Goal: Task Accomplishment & Management: Use online tool/utility

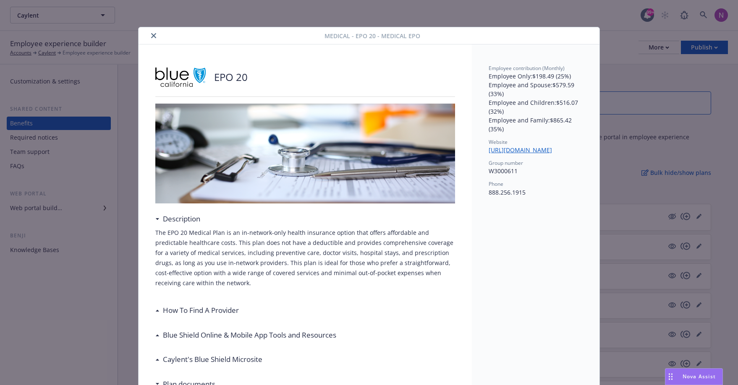
click at [656, 121] on div "Medical - EPO 20 - Medical EPO EPO 20 Description The EPO 20 Medical Plan is an…" at bounding box center [369, 192] width 738 height 385
click at [151, 35] on icon "close" at bounding box center [153, 35] width 5 height 5
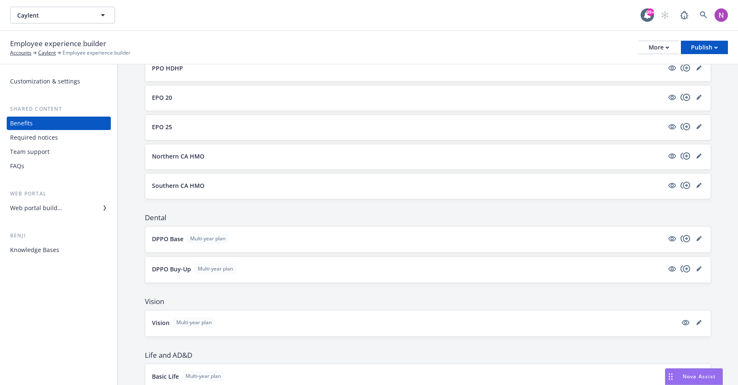
scroll to position [86, 0]
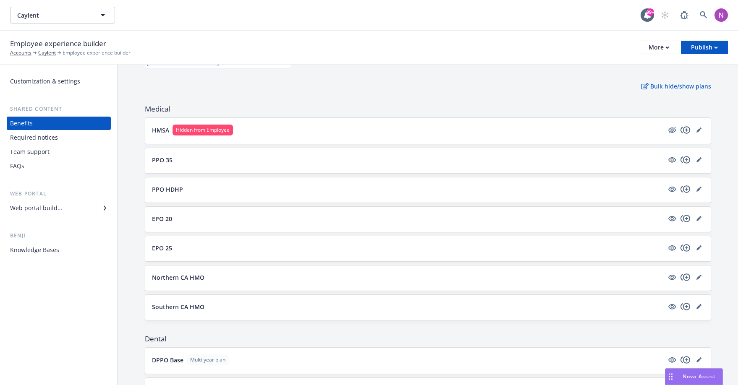
click at [199, 156] on button "PPO 35" at bounding box center [408, 160] width 512 height 9
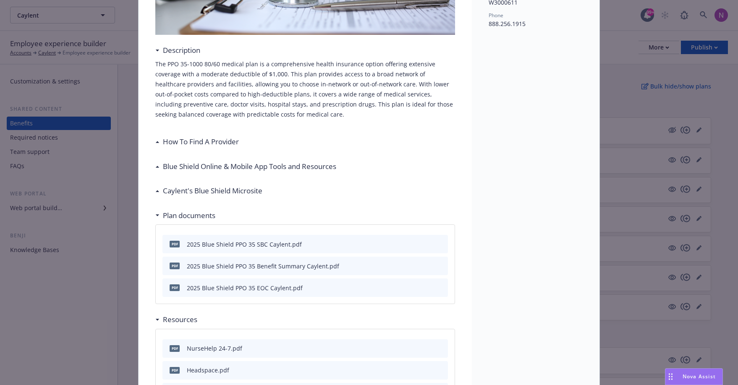
scroll to position [312, 0]
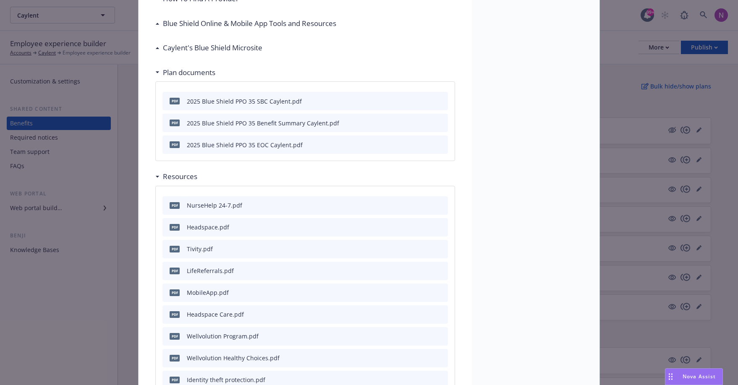
click at [76, 332] on div "Medical - PPO 35 - Medical PPO PPO 35 Description The PPO 35-1000 80/60 medical…" at bounding box center [369, 192] width 738 height 385
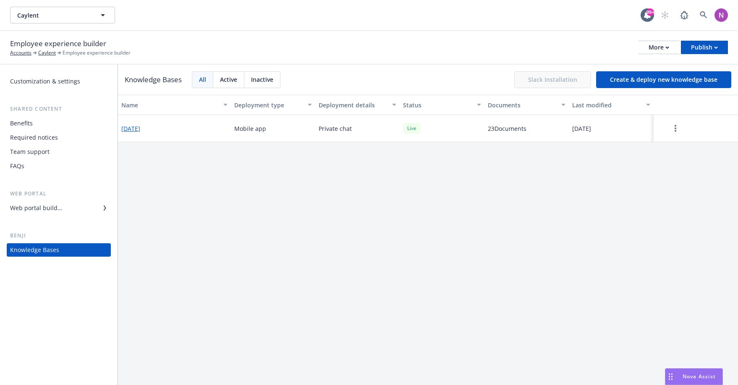
click at [688, 76] on button "Create & deploy new knowledge base" at bounding box center [663, 79] width 135 height 17
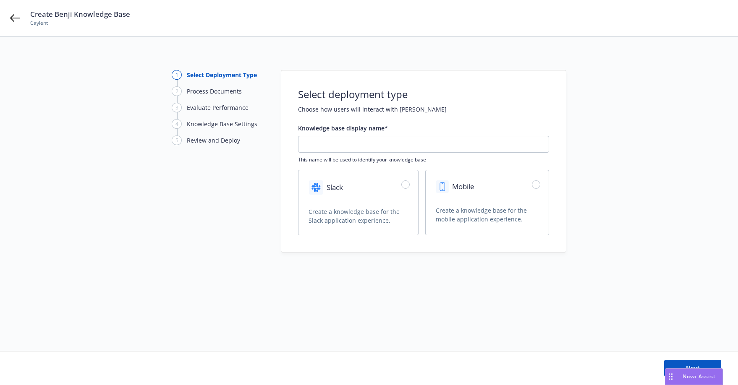
click at [411, 216] on div "Create a knowledge base for the Slack application experience." at bounding box center [358, 221] width 120 height 28
radio input "true"
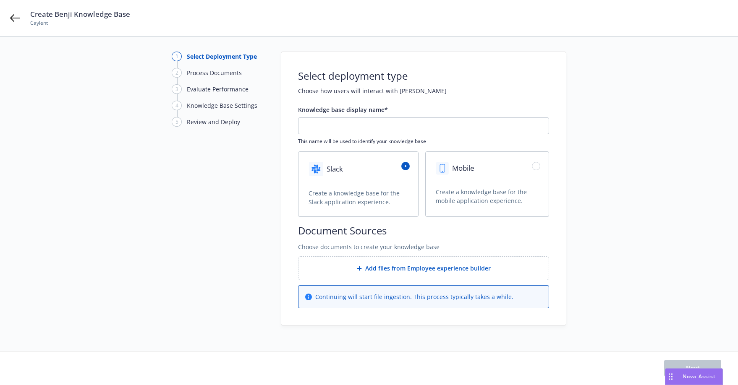
scroll to position [19, 0]
click at [410, 268] on span "Add files from Employee experience builder" at bounding box center [428, 268] width 126 height 9
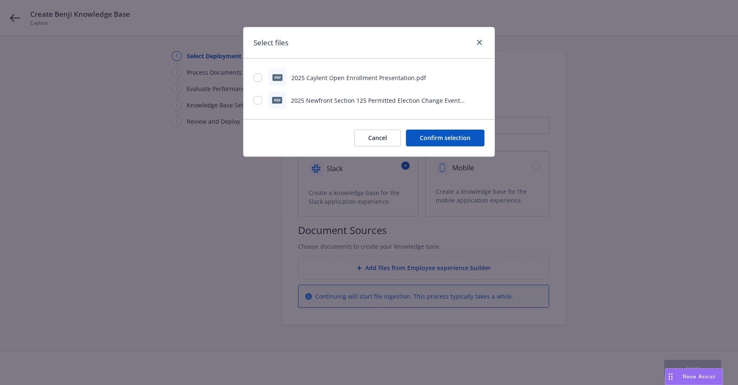
click at [369, 139] on button "Cancel" at bounding box center [377, 138] width 47 height 17
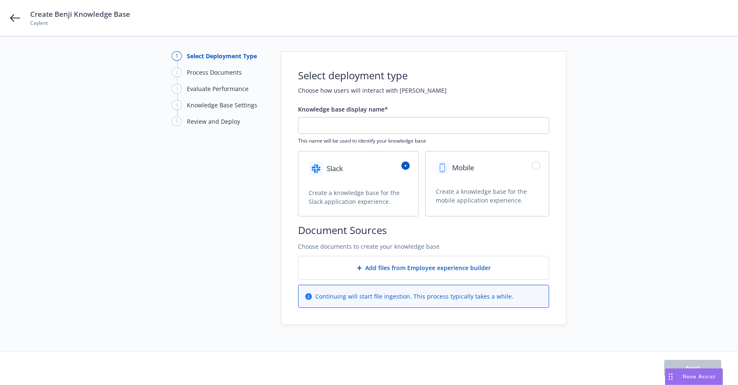
click at [20, 18] on div "Create Benji Knowledge Base Caylent" at bounding box center [369, 18] width 738 height 36
click at [8, 21] on div "Create Benji Knowledge Base Caylent" at bounding box center [369, 18] width 738 height 36
click at [9, 18] on div "Create Benji Knowledge Base Caylent" at bounding box center [369, 18] width 738 height 36
click at [14, 21] on icon at bounding box center [15, 18] width 10 height 8
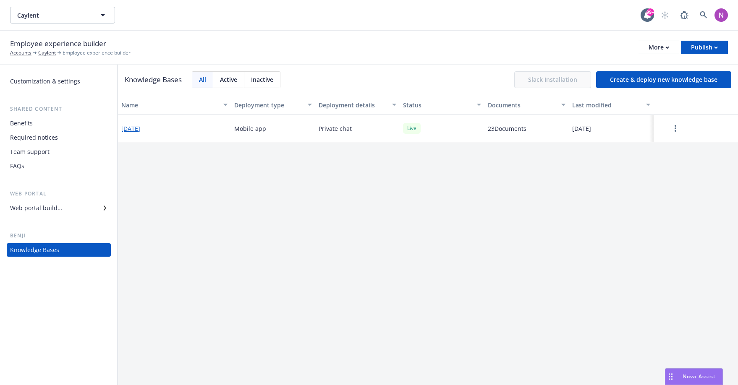
click at [140, 125] on button "[DATE]" at bounding box center [130, 128] width 19 height 9
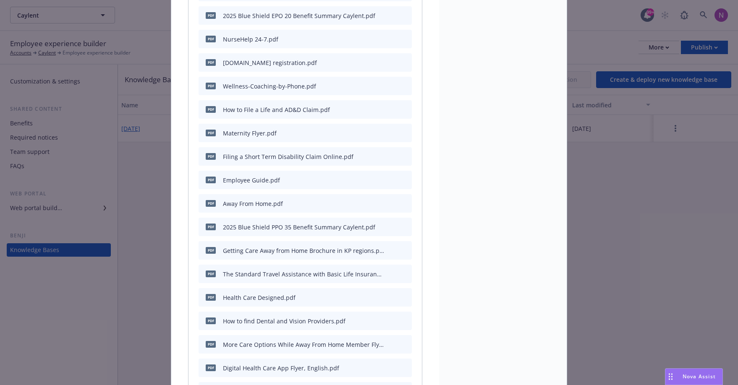
scroll to position [411, 0]
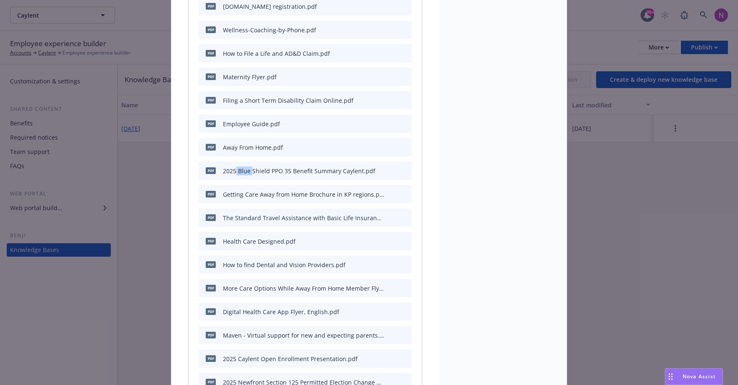
drag, startPoint x: 233, startPoint y: 171, endPoint x: 249, endPoint y: 170, distance: 16.0
click at [249, 170] on div "2025 Blue Shield PPO 35 Benefit Summary Caylent.pdf" at bounding box center [299, 171] width 152 height 9
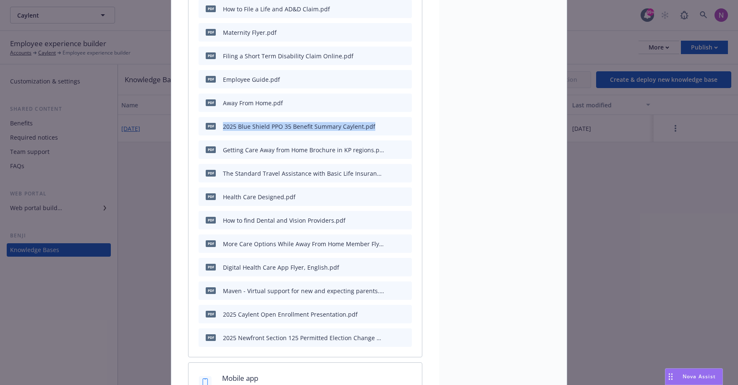
scroll to position [447, 0]
